Goal: Navigation & Orientation: Find specific page/section

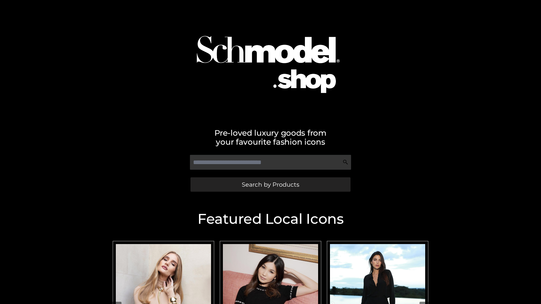
click at [270, 185] on span "Search by Products" at bounding box center [271, 185] width 58 height 6
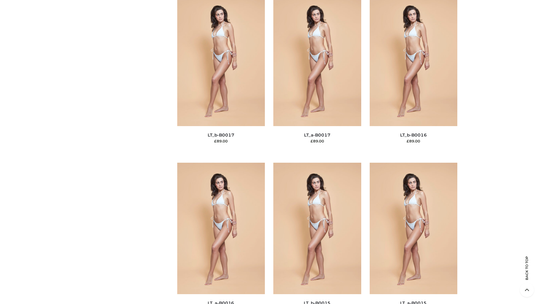
scroll to position [1853, 0]
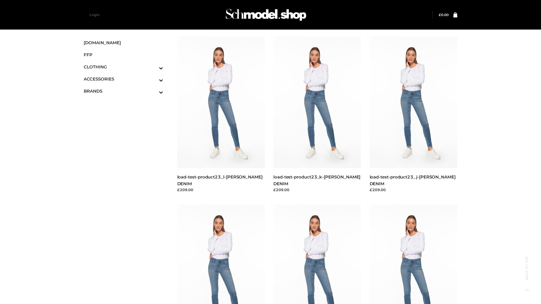
scroll to position [494, 0]
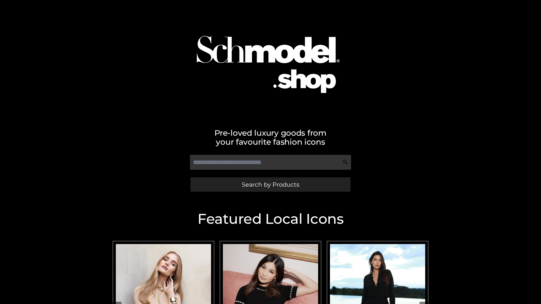
click at [270, 185] on span "Search by Products" at bounding box center [271, 185] width 58 height 6
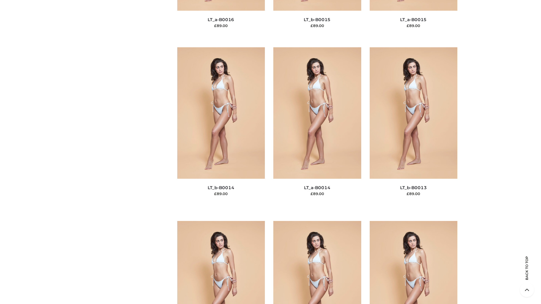
scroll to position [2005, 0]
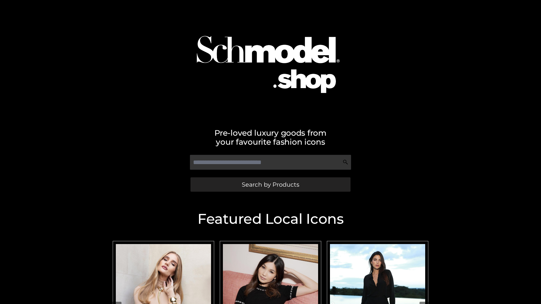
click at [270, 185] on span "Search by Products" at bounding box center [271, 185] width 58 height 6
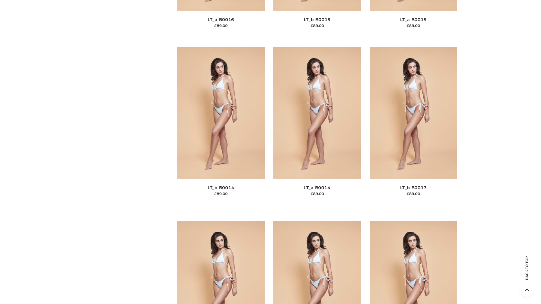
scroll to position [2005, 0]
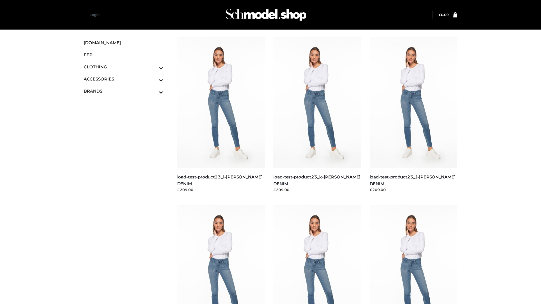
scroll to position [494, 0]
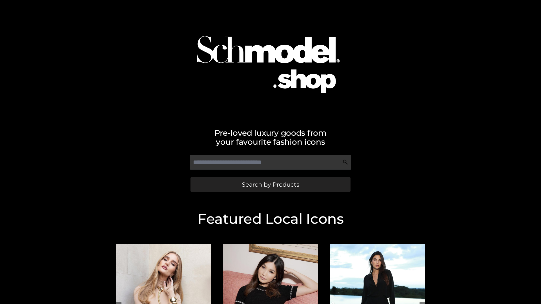
click at [270, 185] on span "Search by Products" at bounding box center [271, 185] width 58 height 6
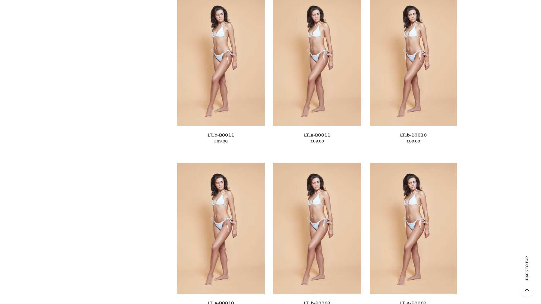
scroll to position [2532, 0]
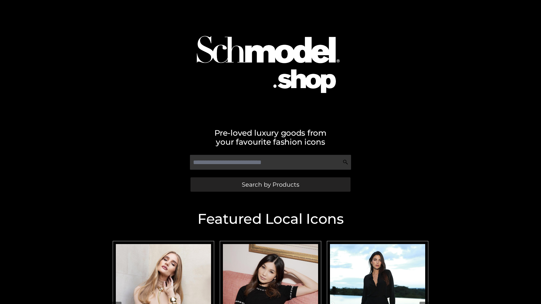
click at [270, 185] on span "Search by Products" at bounding box center [271, 185] width 58 height 6
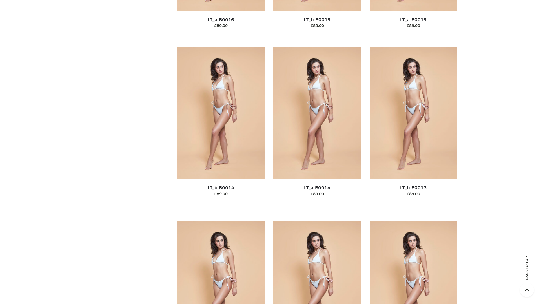
scroll to position [2005, 0]
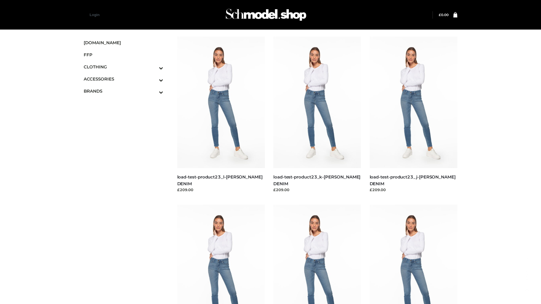
scroll to position [494, 0]
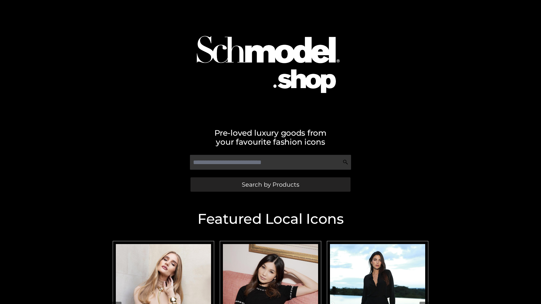
click at [270, 185] on span "Search by Products" at bounding box center [271, 185] width 58 height 6
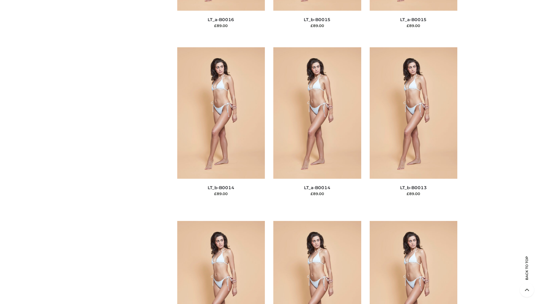
scroll to position [2005, 0]
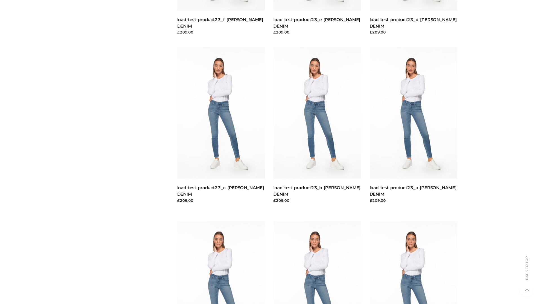
scroll to position [494, 0]
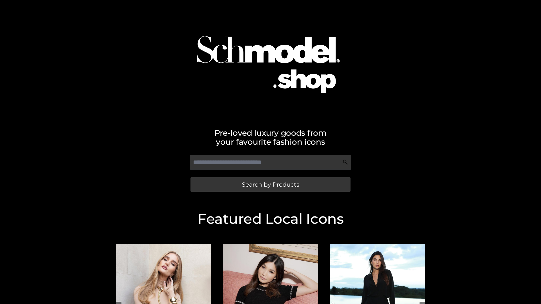
click at [270, 185] on span "Search by Products" at bounding box center [271, 185] width 58 height 6
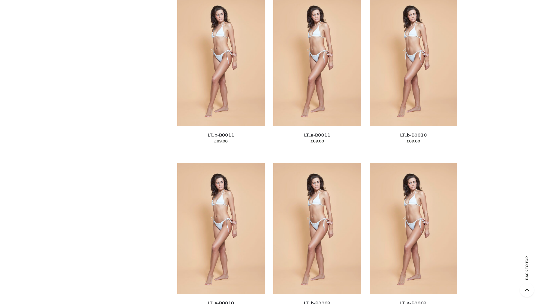
scroll to position [2532, 0]
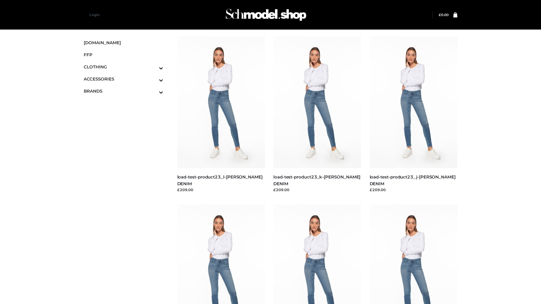
scroll to position [494, 0]
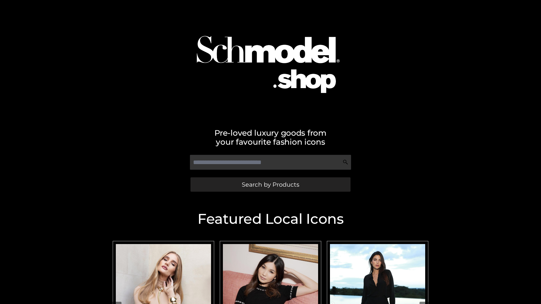
click at [270, 185] on span "Search by Products" at bounding box center [271, 185] width 58 height 6
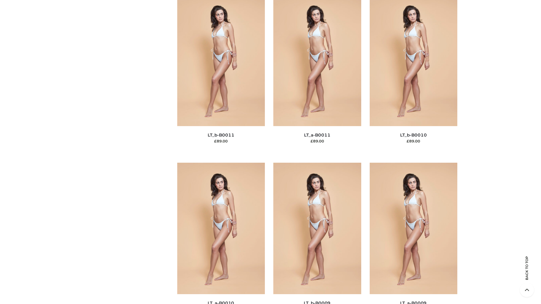
scroll to position [2532, 0]
